Goal: Find specific page/section: Find specific page/section

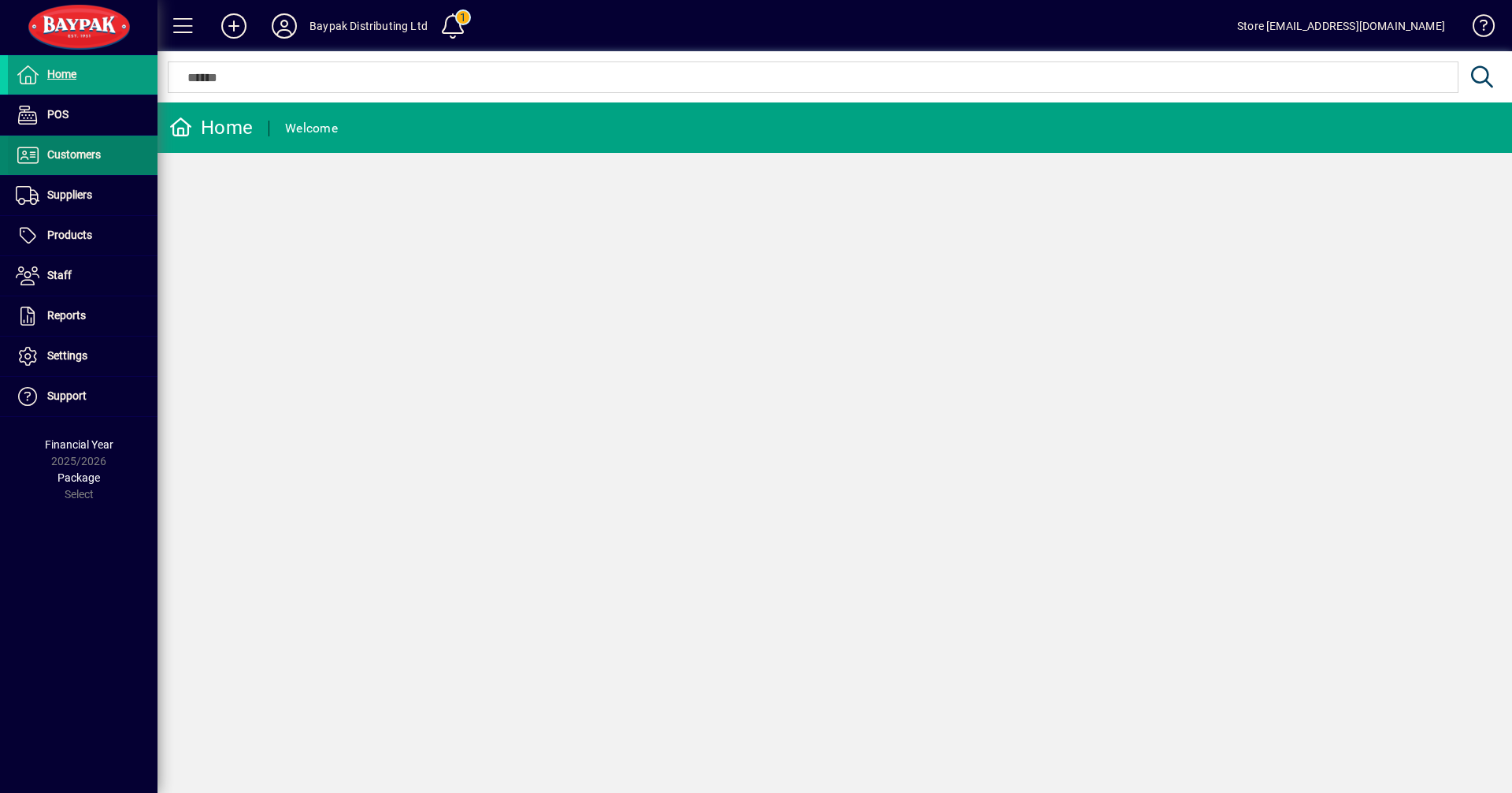
click at [72, 156] on span "Customers" at bounding box center [74, 154] width 54 height 12
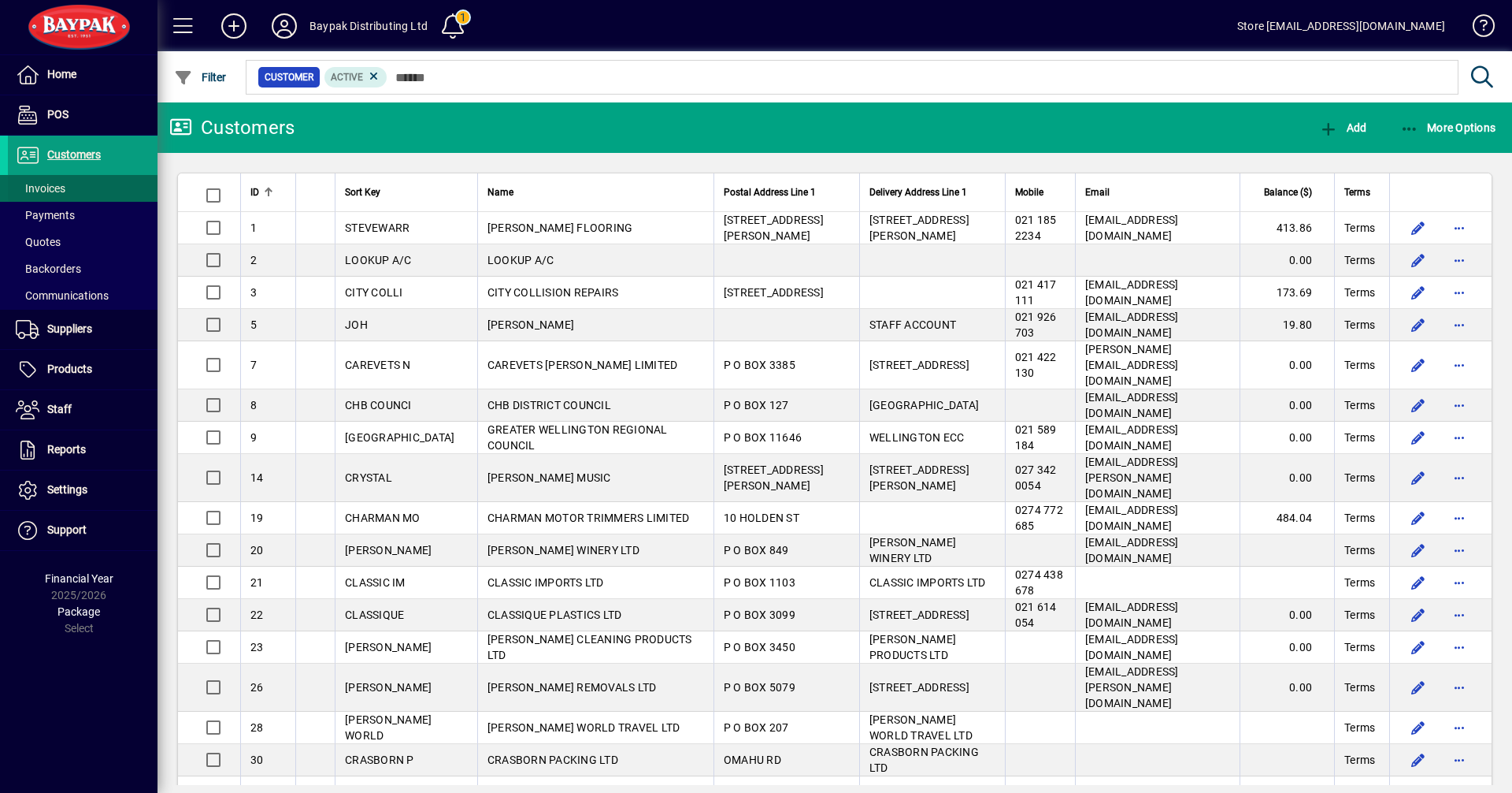
click at [37, 188] on span "Invoices" at bounding box center [40, 187] width 50 height 12
